Goal: Task Accomplishment & Management: Use online tool/utility

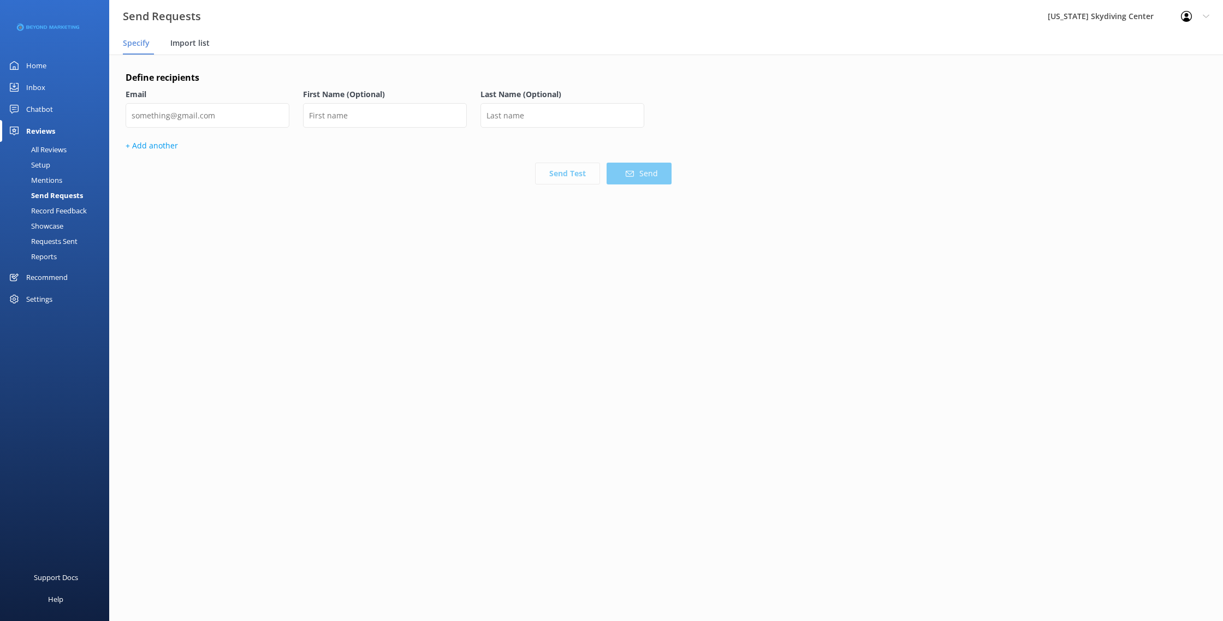
click at [189, 47] on span "Import list" at bounding box center [189, 43] width 39 height 11
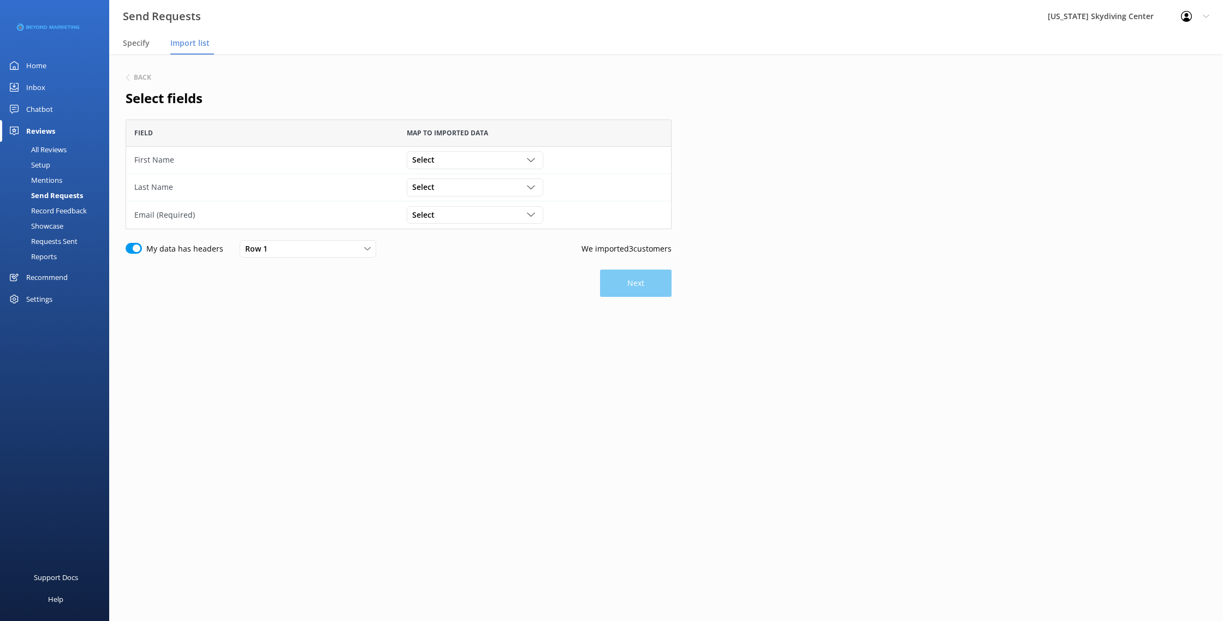
scroll to position [110, 546]
click at [464, 160] on div "Select" at bounding box center [474, 160] width 131 height 12
click at [456, 202] on link "First Name" at bounding box center [474, 205] width 135 height 22
click at [456, 185] on div "Select" at bounding box center [474, 187] width 131 height 12
click at [478, 246] on link "Last Name" at bounding box center [474, 254] width 135 height 22
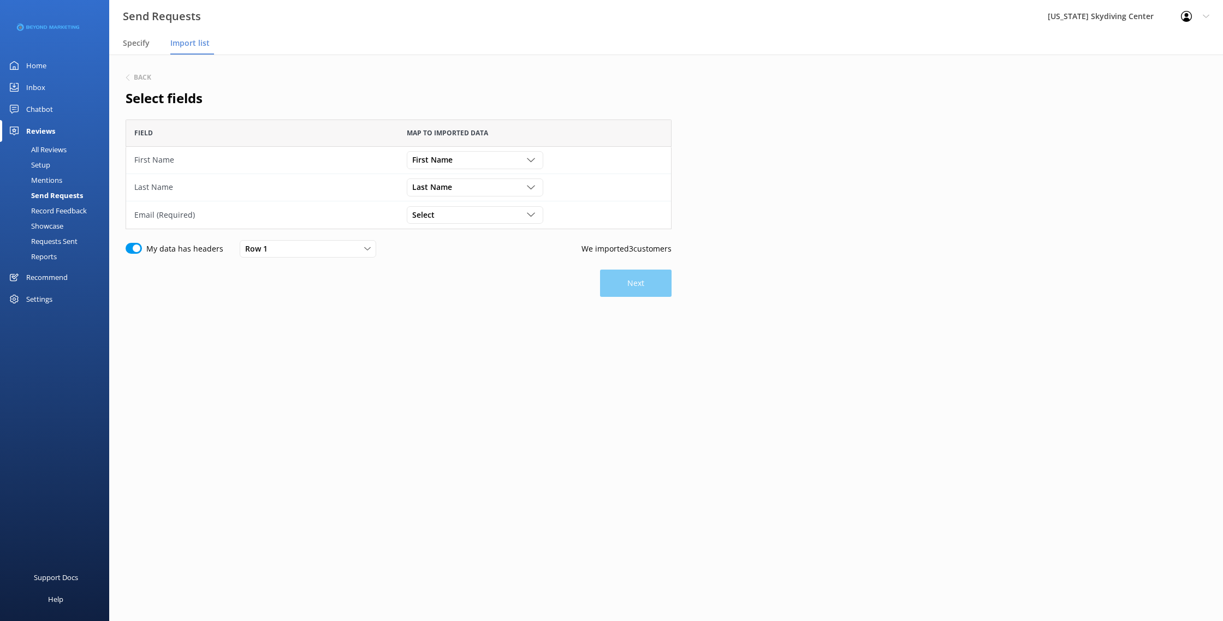
click at [481, 205] on div "Select Customer Id First Name Last Name Email Gender Age Weight Day of birth Ad…" at bounding box center [534, 214] width 272 height 27
click at [481, 210] on div "Select" at bounding box center [474, 215] width 131 height 12
click at [449, 299] on link "Email" at bounding box center [474, 304] width 135 height 22
click at [659, 285] on button "Next" at bounding box center [635, 283] width 71 height 27
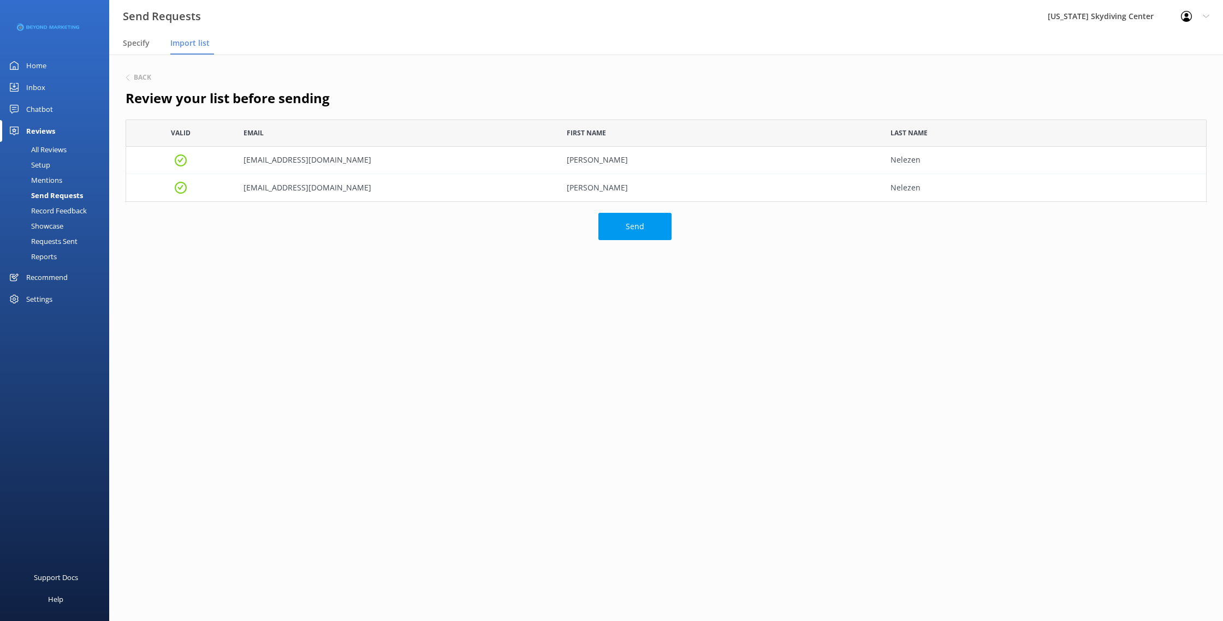
scroll to position [82, 1081]
click at [641, 242] on div "Send" at bounding box center [399, 259] width 546 height 93
click at [641, 232] on button "Send" at bounding box center [634, 226] width 73 height 27
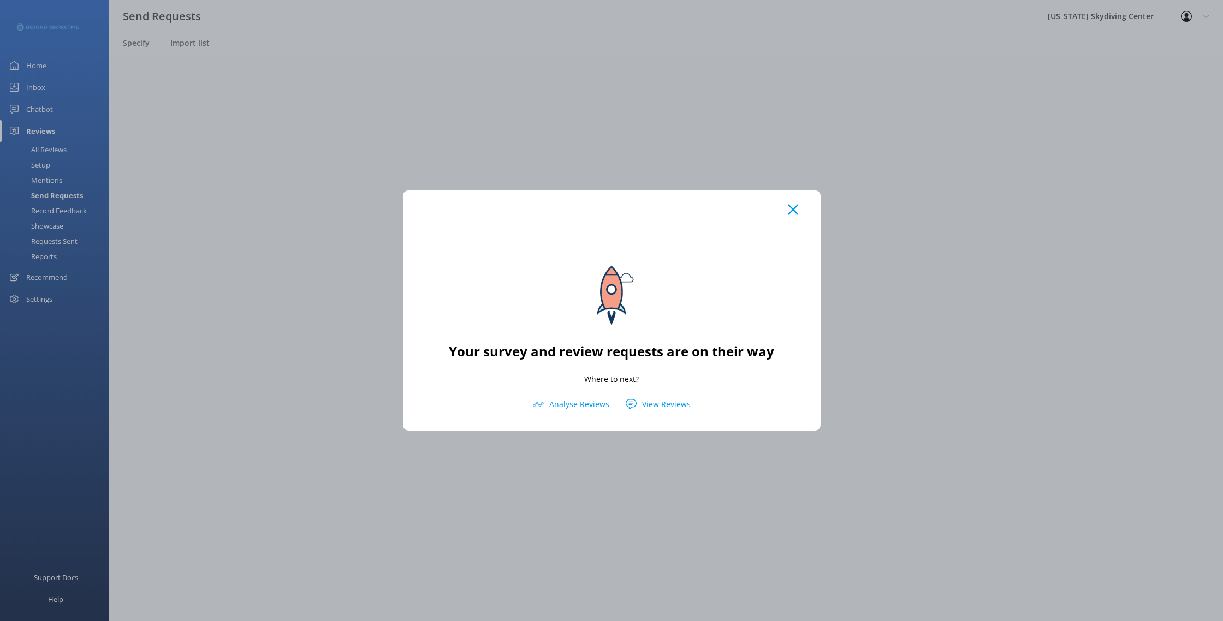
click at [791, 209] on use at bounding box center [793, 210] width 10 height 10
